Goal: Learn about a topic

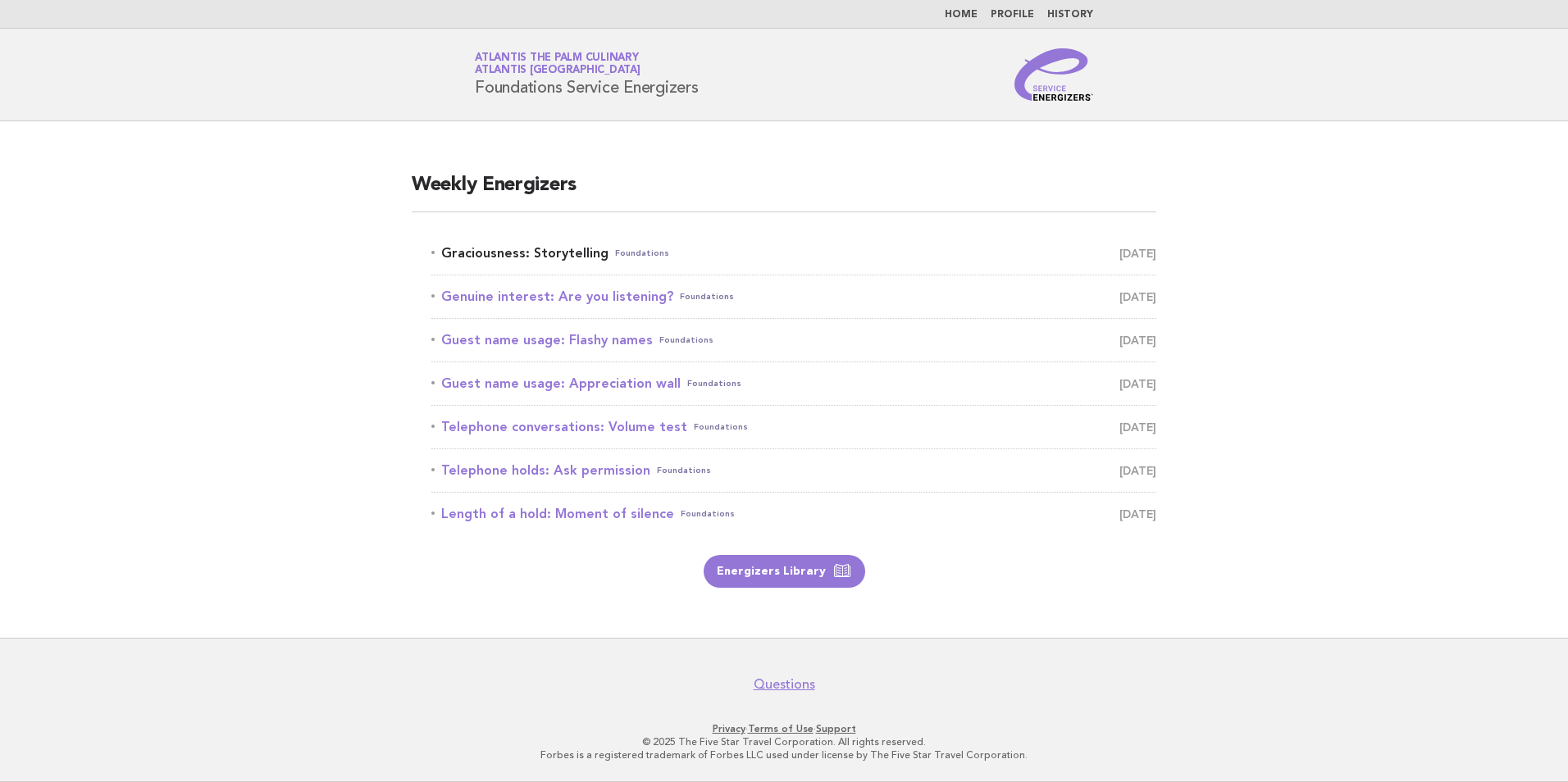
drag, startPoint x: 0, startPoint y: 0, endPoint x: 472, endPoint y: 249, distance: 533.7
click at [472, 249] on link "Graciousness: Storytelling Foundations August 15" at bounding box center [794, 253] width 725 height 23
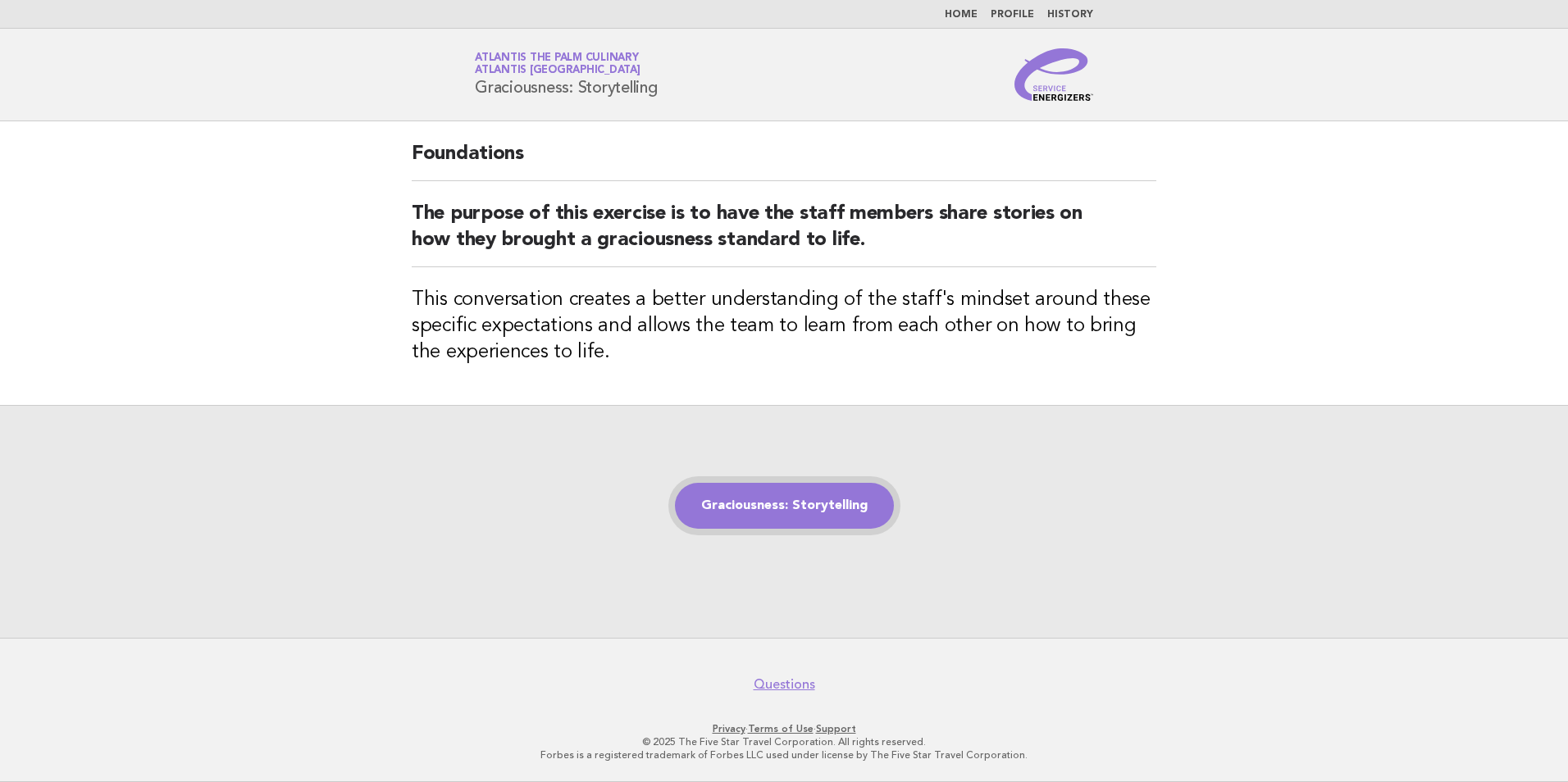
click at [773, 500] on link "Graciousness: Storytelling" at bounding box center [784, 505] width 219 height 46
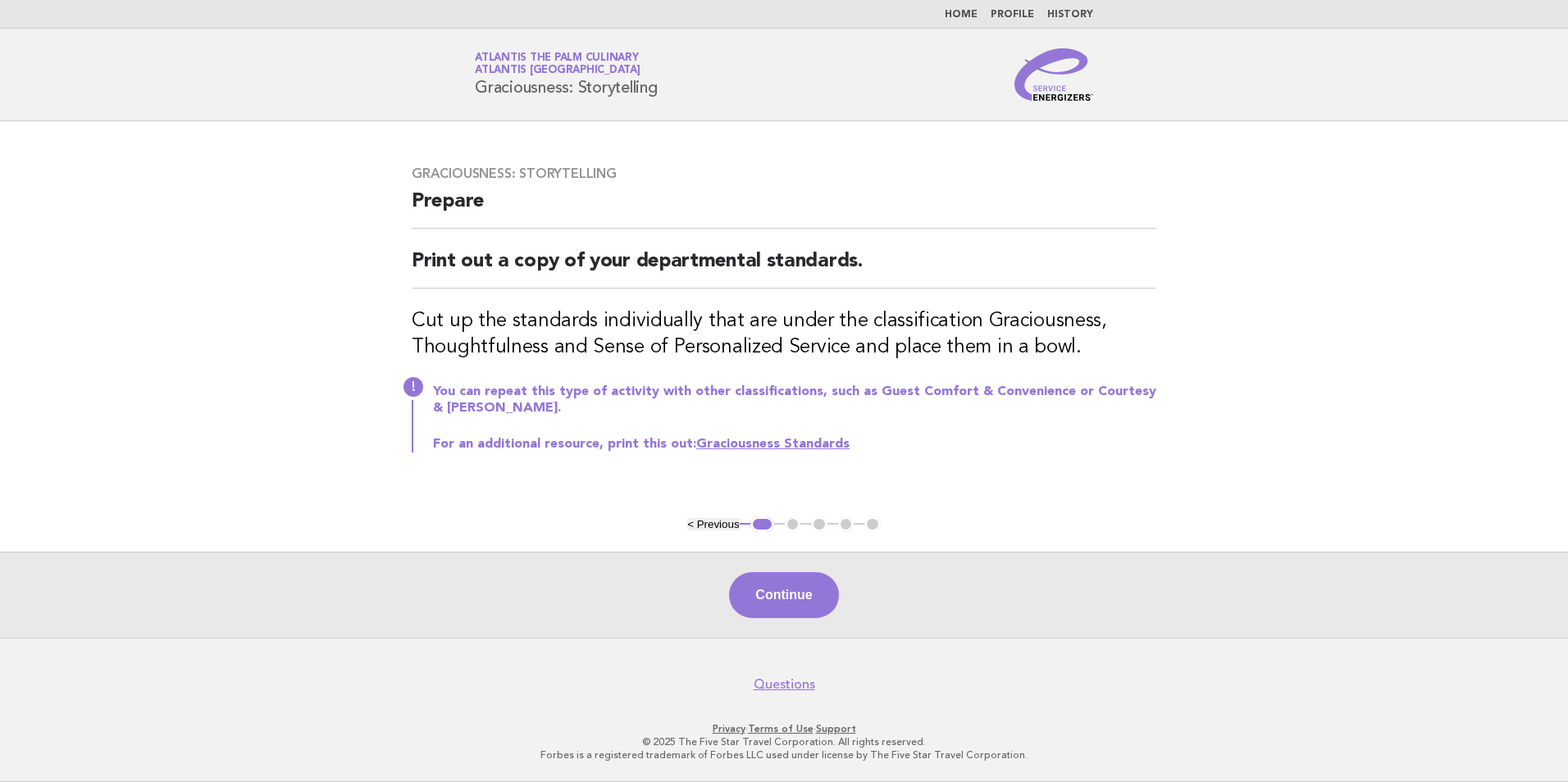
click at [1070, 15] on link "History" at bounding box center [1070, 14] width 46 height 10
click at [1025, 11] on link "Profile" at bounding box center [1013, 14] width 44 height 10
